Goal: Information Seeking & Learning: Learn about a topic

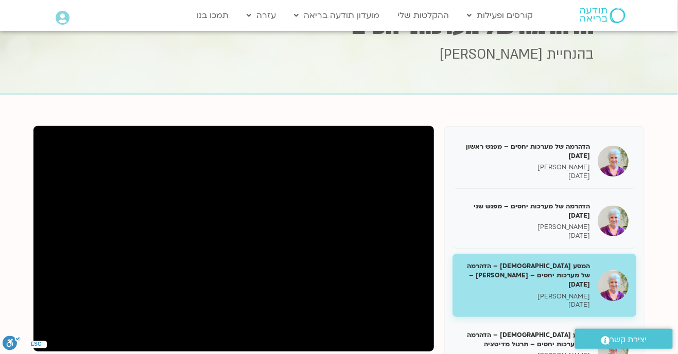
scroll to position [39, 0]
click at [32, 345] on div "הדהרמה של מערכות יחסים – מפגש ראשון [DATE] [PERSON_NAME] [DATE] הדהרמה של מערכו…" at bounding box center [339, 327] width 622 height 412
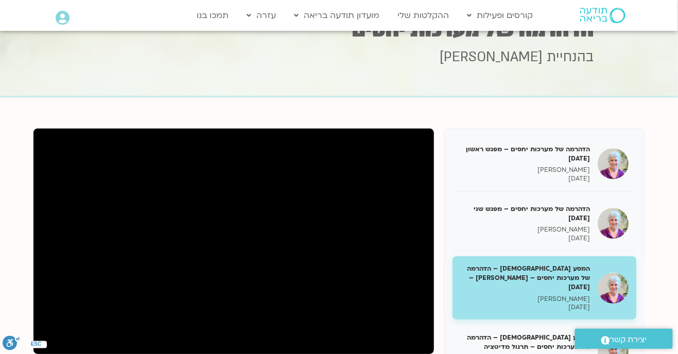
click at [32, 336] on div "הדהרמה של מערכות יחסים – מפגש ראשון 28/11/24 סנדיה בר קמה 28/11/2024 הדהרמה של …" at bounding box center [339, 330] width 622 height 412
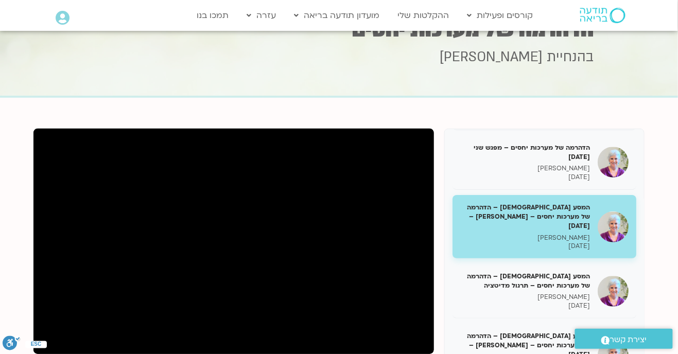
scroll to position [64, 0]
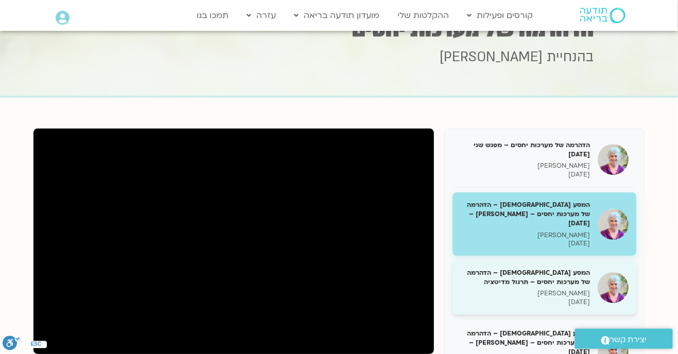
click at [564, 289] on p "סנדיה בר קמה" at bounding box center [525, 293] width 130 height 9
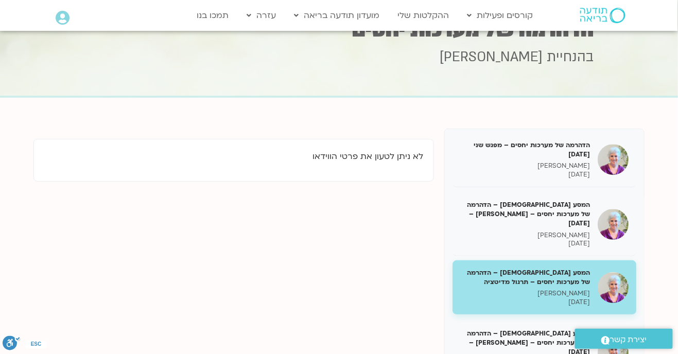
click at [569, 298] on p "12/12/2024" at bounding box center [525, 302] width 130 height 9
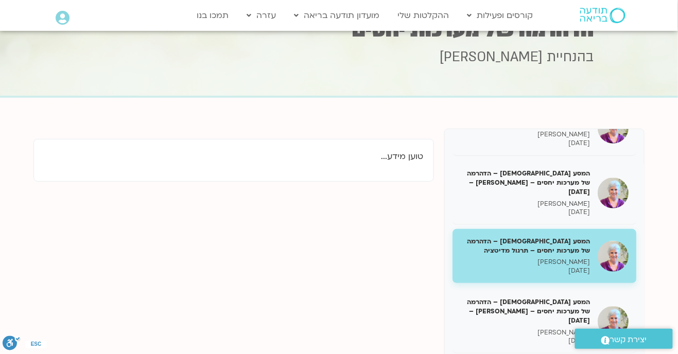
scroll to position [95, 0]
click at [545, 258] on p "סנדיה בר קמה" at bounding box center [525, 262] width 130 height 9
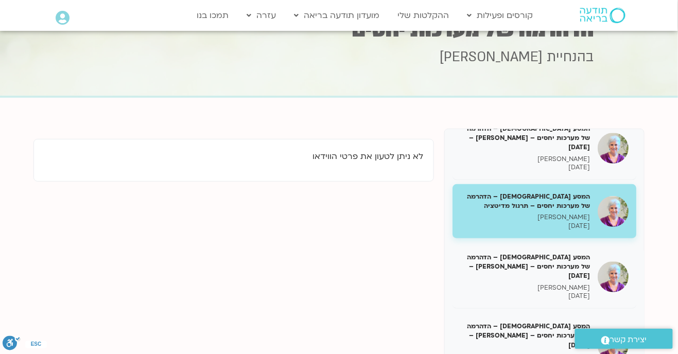
scroll to position [141, 0]
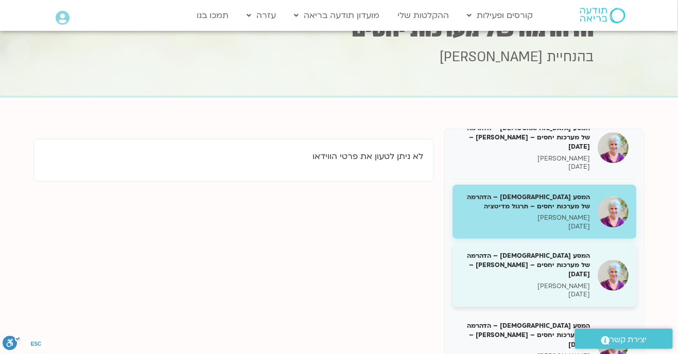
click at [572, 282] on p "[PERSON_NAME]" at bounding box center [525, 286] width 130 height 9
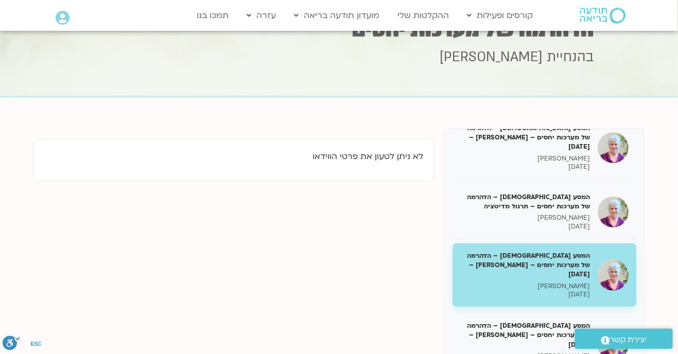
click at [540, 282] on p "[PERSON_NAME]" at bounding box center [525, 286] width 130 height 9
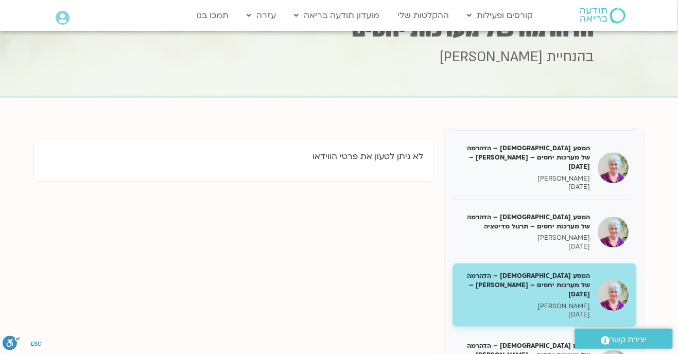
scroll to position [109, 0]
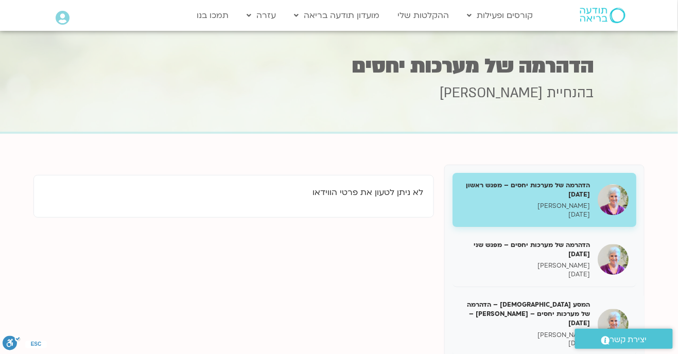
click at [270, 212] on div "לא ניתן לטעון את פרטי הווידאו" at bounding box center [233, 196] width 401 height 43
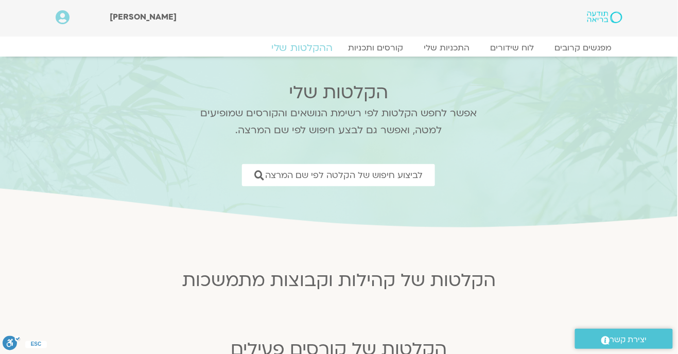
click at [318, 44] on link "ההקלטות שלי" at bounding box center [302, 48] width 87 height 12
click at [307, 51] on link "ההקלטות שלי" at bounding box center [302, 48] width 87 height 12
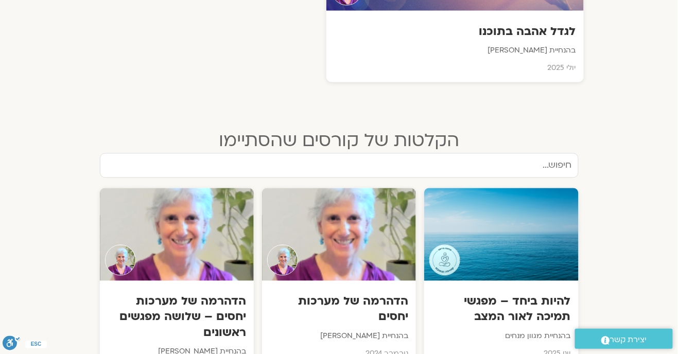
scroll to position [492, 0]
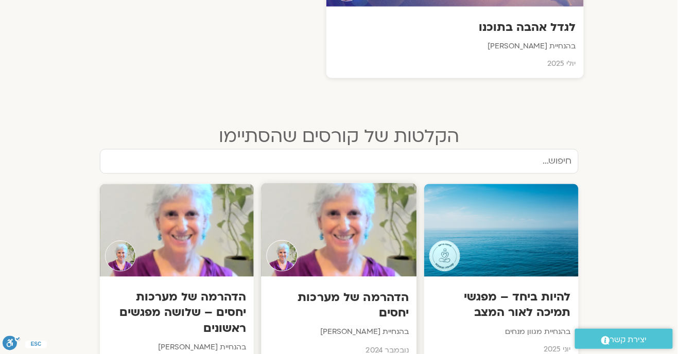
click at [352, 283] on div "הדהרמה של מערכות יחסים בהנחיית סנדיה בר קמה נובמבר 2024" at bounding box center [339, 321] width 156 height 88
click at [390, 329] on p "בהנחיית סנדיה בר קמה" at bounding box center [339, 333] width 140 height 13
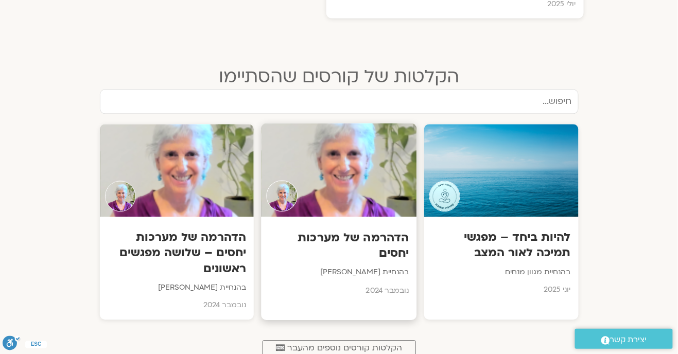
scroll to position [555, 0]
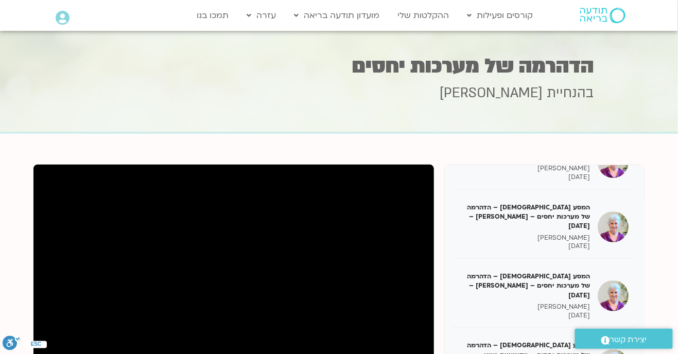
scroll to position [222, 0]
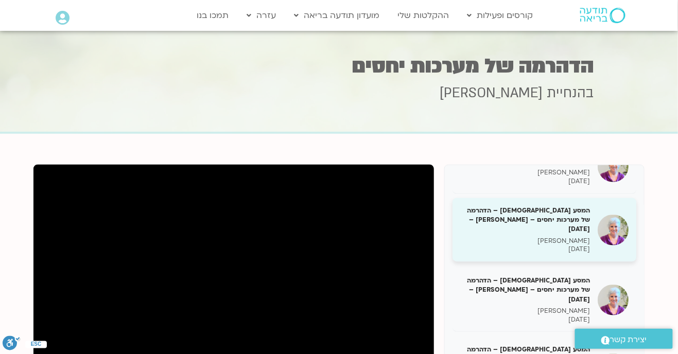
click at [565, 245] on p "[DATE]" at bounding box center [525, 249] width 130 height 9
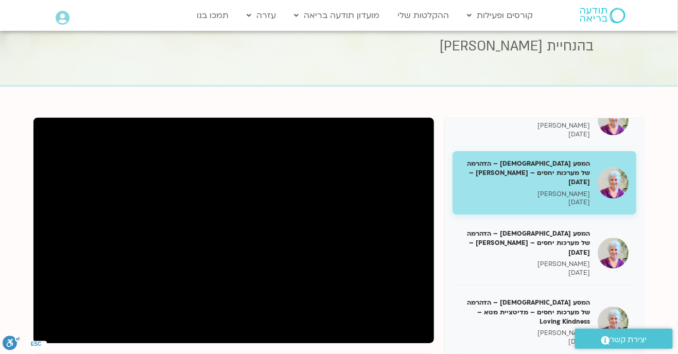
scroll to position [49, 0]
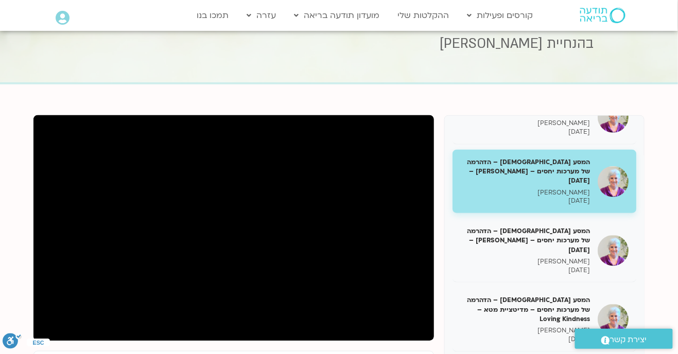
click at [18, 339] on circle "סרגל נגישות" at bounding box center [18, 336] width 6 height 6
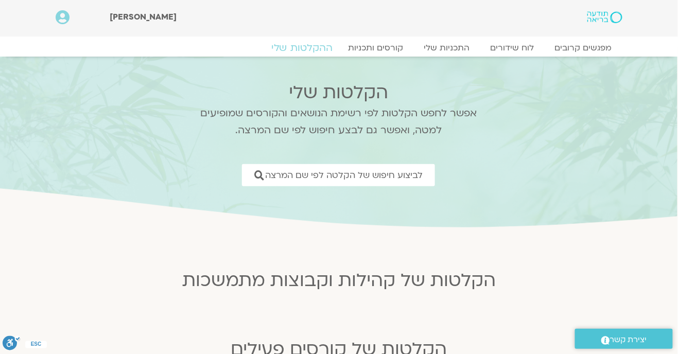
click at [306, 46] on link "ההקלטות שלי" at bounding box center [302, 48] width 87 height 12
click at [315, 53] on link "ההקלטות שלי" at bounding box center [302, 48] width 87 height 12
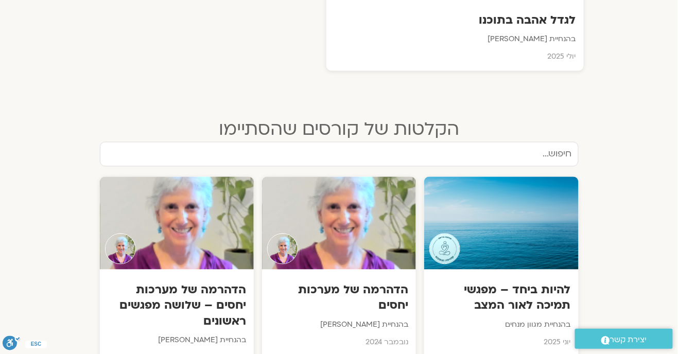
scroll to position [500, 0]
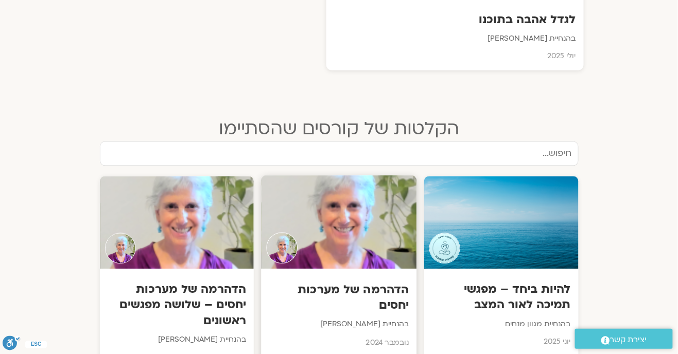
click at [374, 301] on h3 "הדהרמה של מערכות יחסים" at bounding box center [339, 297] width 140 height 31
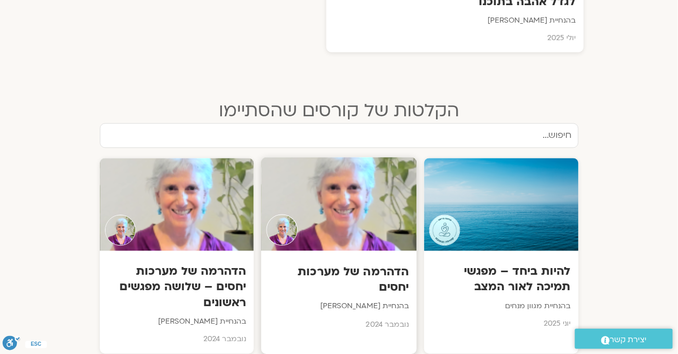
scroll to position [533, 0]
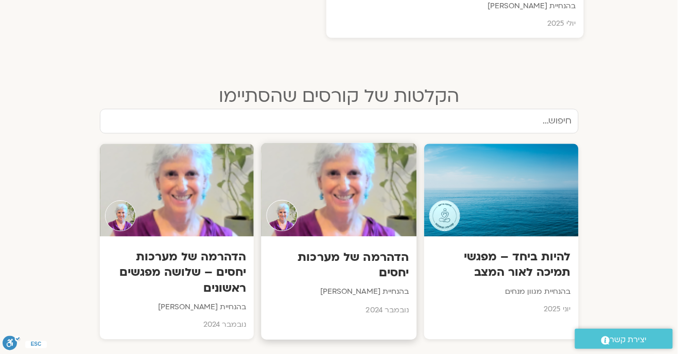
click at [381, 293] on p "בהנחיית סנדיה בר קמה" at bounding box center [339, 292] width 140 height 13
click at [385, 258] on h3 "הדהרמה של מערכות יחסים" at bounding box center [339, 264] width 140 height 31
click at [384, 301] on div "הדהרמה של מערכות יחסים בהנחיית סנדיה בר קמה נובמבר 2024" at bounding box center [339, 280] width 156 height 88
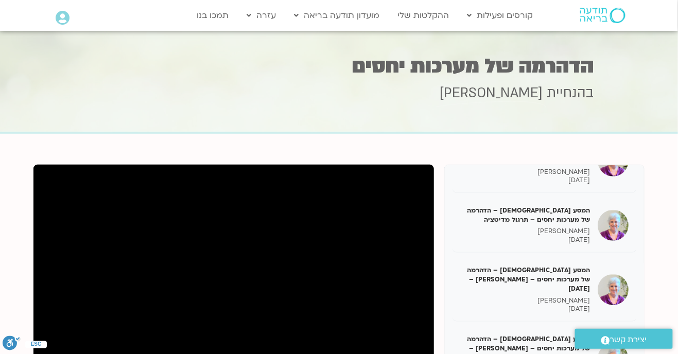
scroll to position [163, 0]
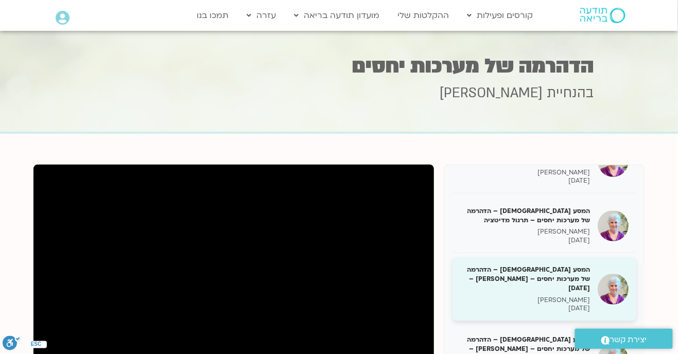
click at [561, 296] on p "[PERSON_NAME]" at bounding box center [525, 300] width 130 height 9
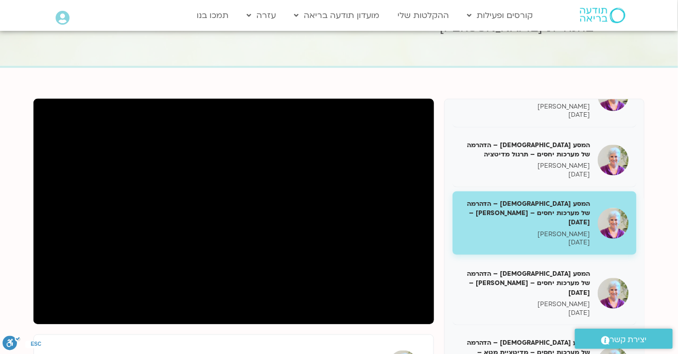
scroll to position [64, 0]
